Goal: Use online tool/utility

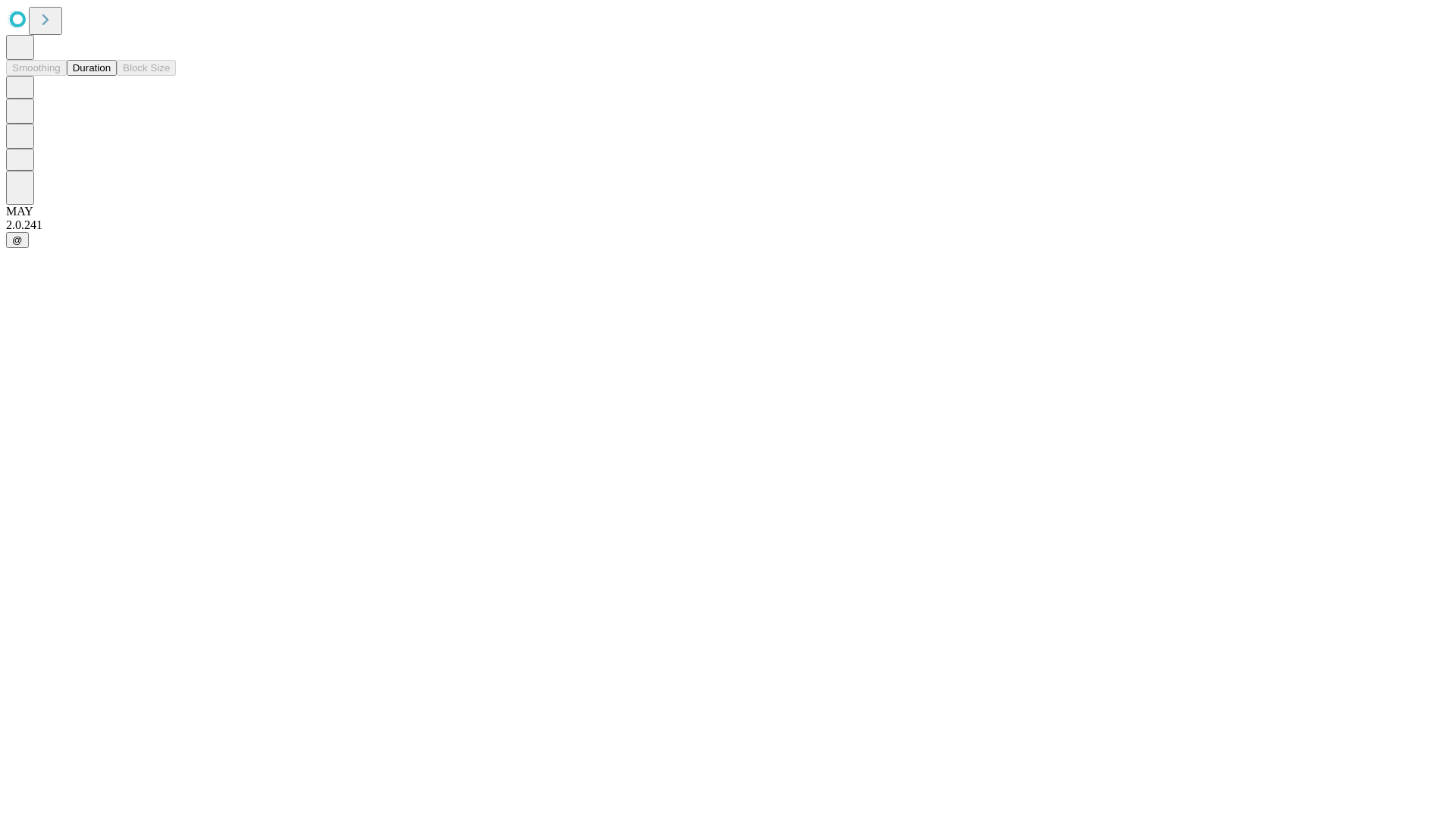
click at [111, 76] on button "Duration" at bounding box center [91, 68] width 50 height 16
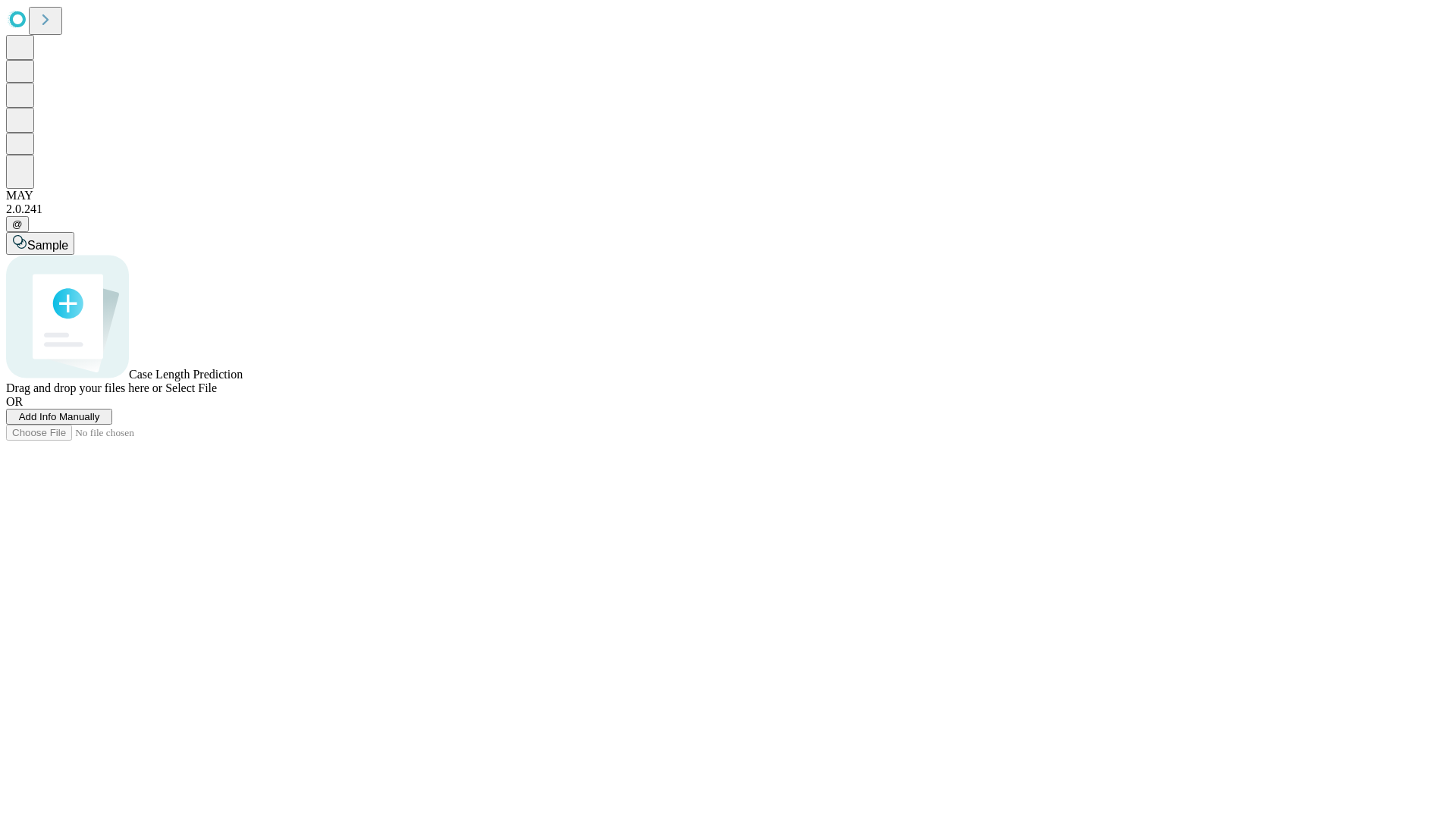
click at [217, 394] on span "Select File" at bounding box center [191, 387] width 51 height 13
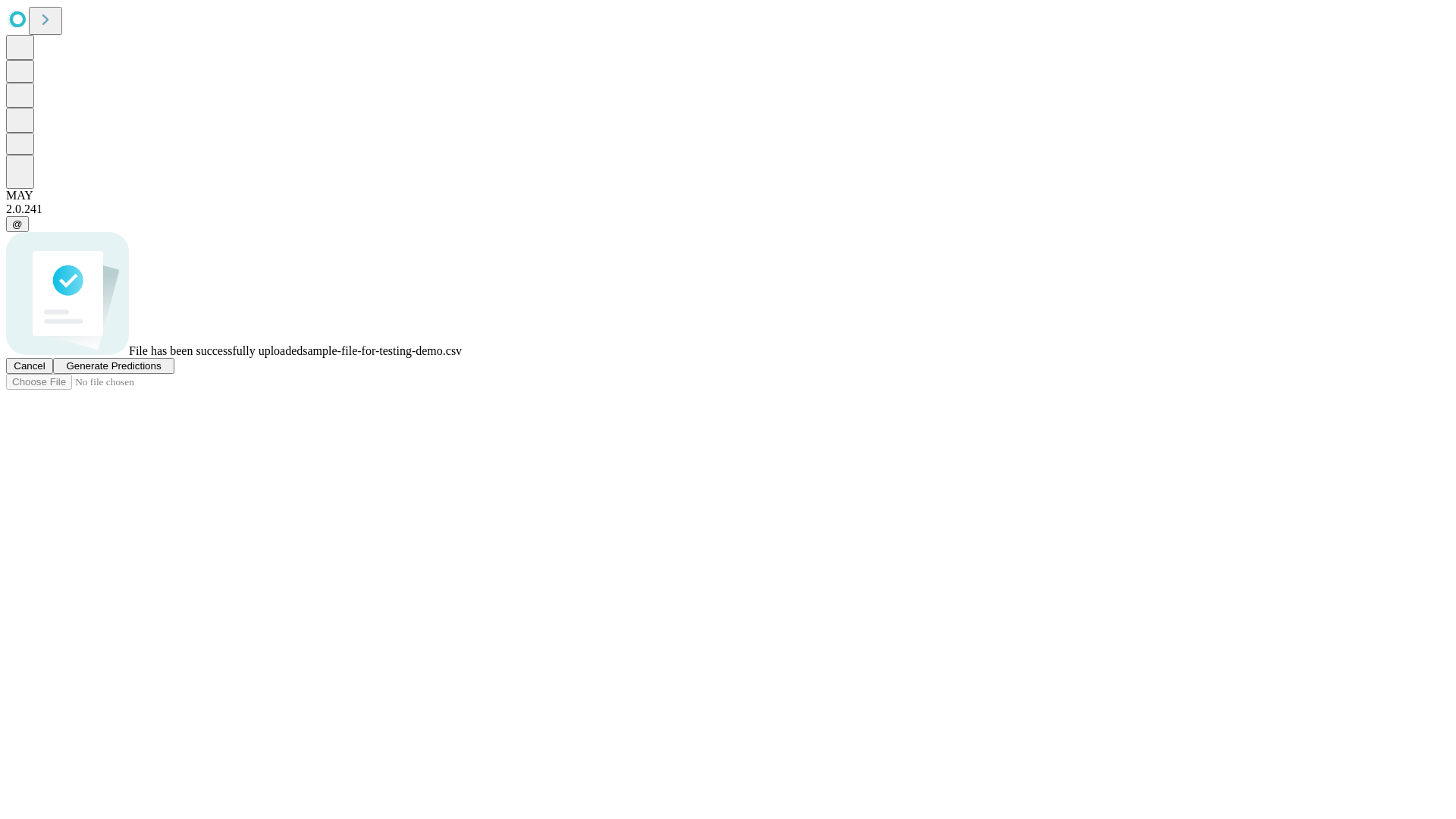
click at [160, 371] on span "Generate Predictions" at bounding box center [113, 365] width 95 height 12
